Goal: Transaction & Acquisition: Purchase product/service

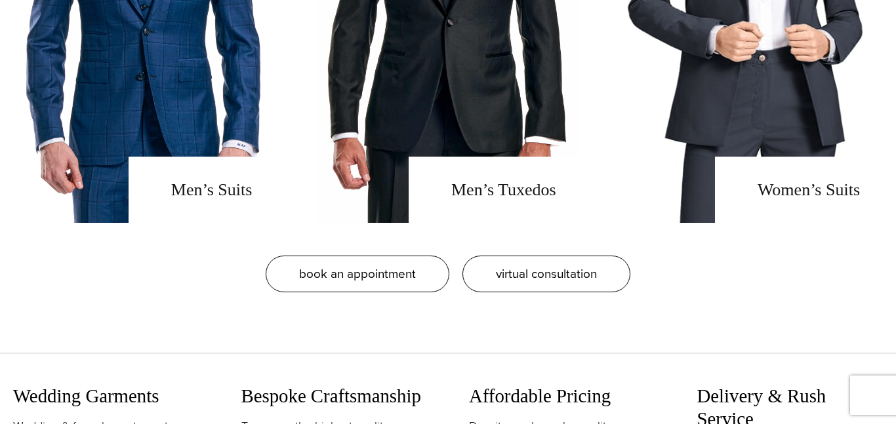
scroll to position [1114, 0]
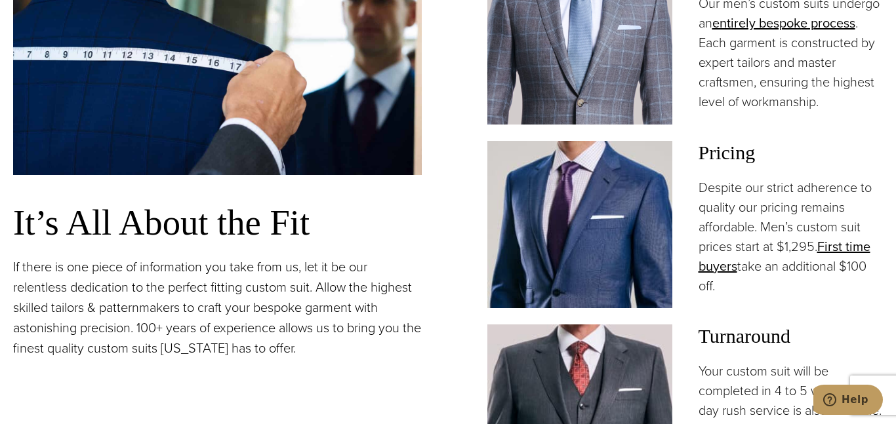
scroll to position [920, 0]
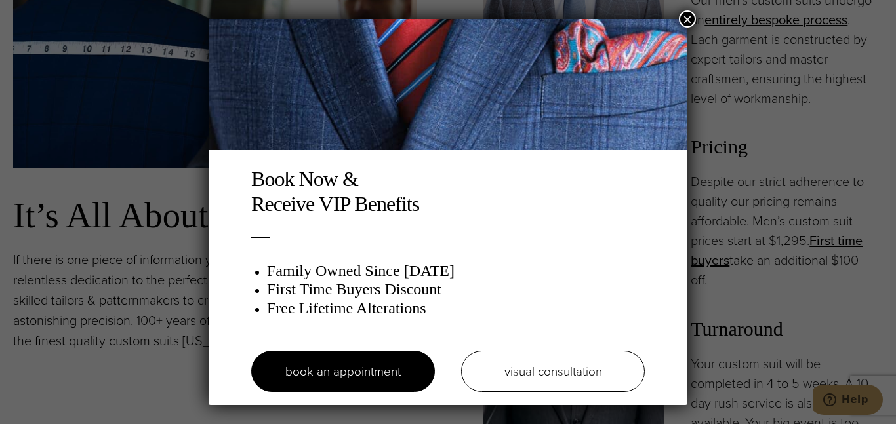
click at [683, 11] on button "×" at bounding box center [687, 18] width 17 height 17
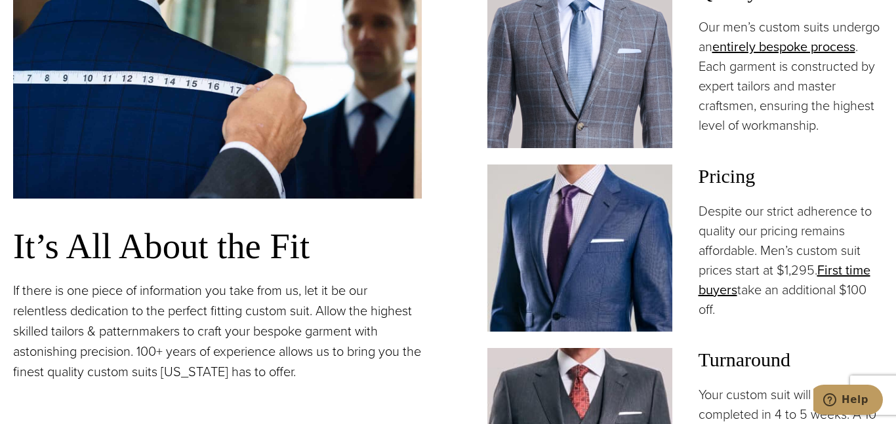
scroll to position [876, 0]
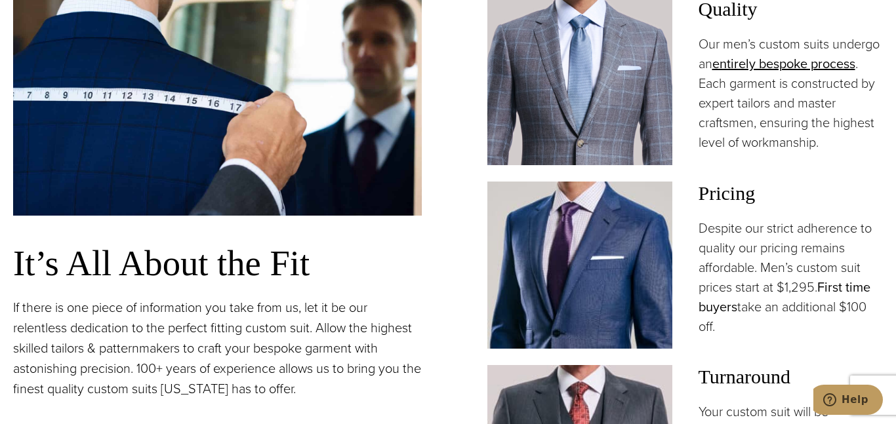
click at [838, 283] on link "First time buyers" at bounding box center [785, 296] width 172 height 39
click at [453, 31] on div "It’s All About the Fit If there is one piece of information you take from us, l…" at bounding box center [448, 224] width 870 height 670
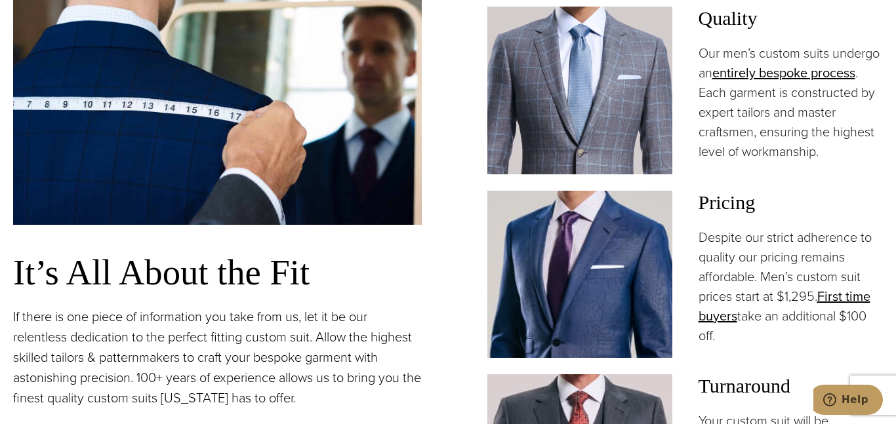
scroll to position [868, 0]
